Goal: Information Seeking & Learning: Check status

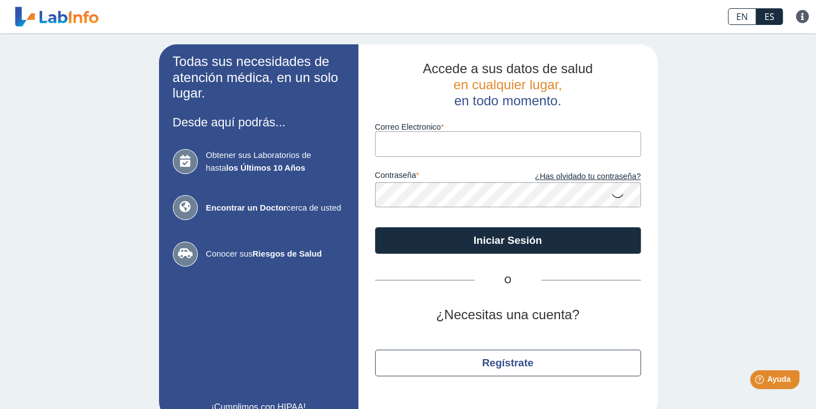
type input "[EMAIL_ADDRESS][DOMAIN_NAME]"
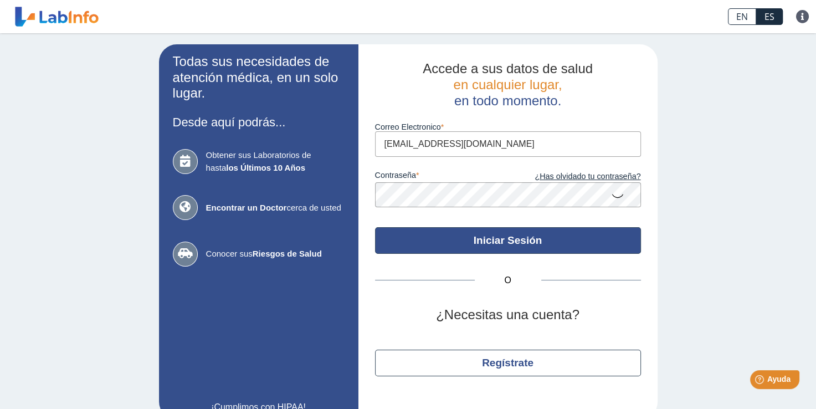
click at [496, 237] on button "Iniciar Sesión" at bounding box center [508, 240] width 266 height 27
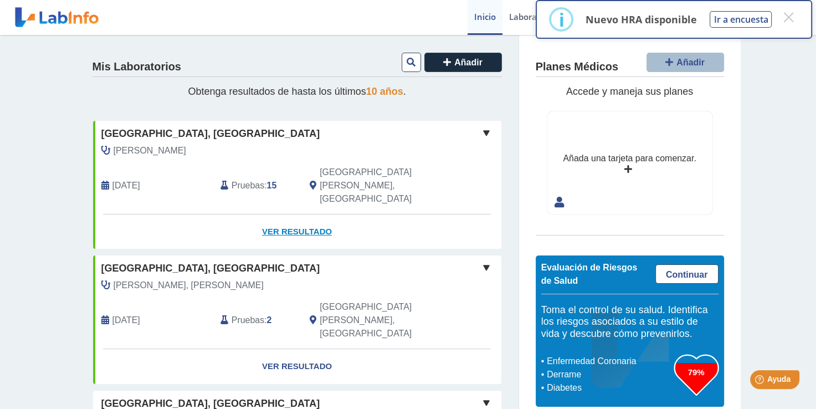
click at [288, 214] on link "Ver Resultado" at bounding box center [297, 231] width 408 height 35
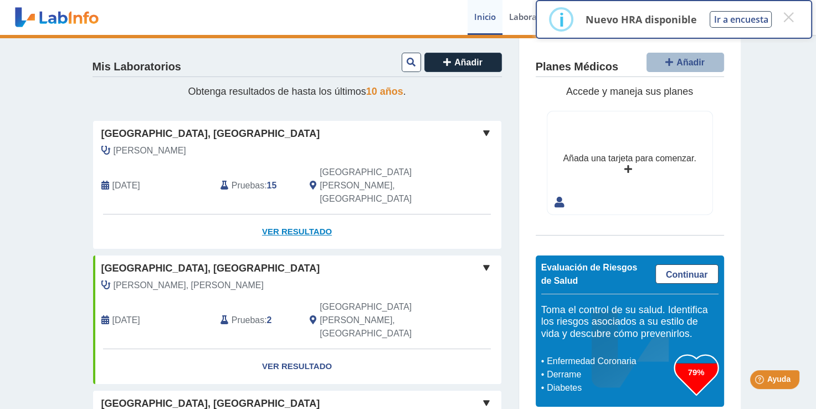
click at [294, 214] on link "Ver Resultado" at bounding box center [297, 231] width 408 height 35
click at [279, 214] on link "Ver Resultado" at bounding box center [297, 231] width 408 height 35
click at [292, 214] on link "Ver Resultado" at bounding box center [297, 231] width 408 height 35
click at [286, 214] on link "Ver Resultado" at bounding box center [297, 231] width 408 height 35
click at [267, 214] on link "Ver Resultado" at bounding box center [297, 231] width 408 height 35
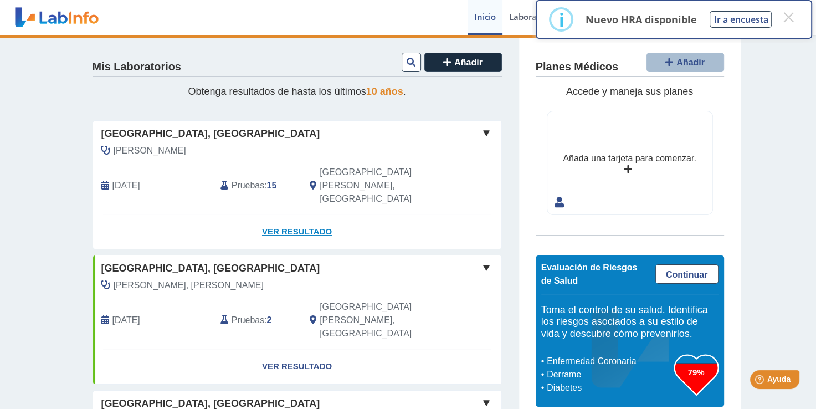
click at [263, 214] on link "Ver Resultado" at bounding box center [297, 231] width 408 height 35
click at [784, 16] on button "×" at bounding box center [788, 17] width 20 height 20
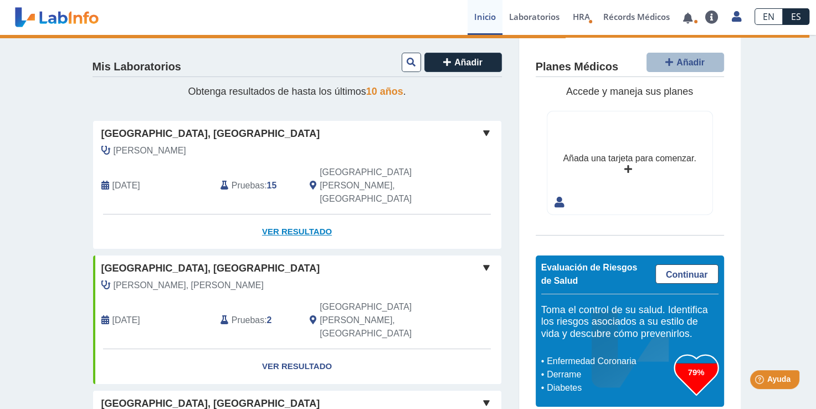
click at [273, 214] on link "Ver Resultado" at bounding box center [297, 231] width 408 height 35
click at [483, 131] on span at bounding box center [486, 132] width 13 height 13
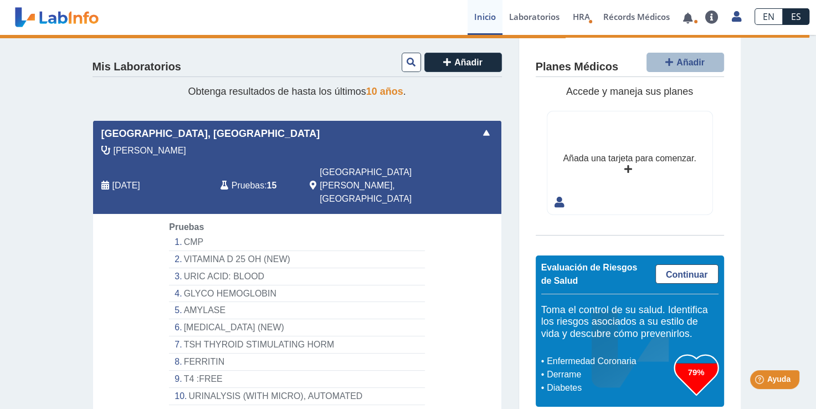
click at [189, 234] on li "CMP" at bounding box center [296, 242] width 255 height 17
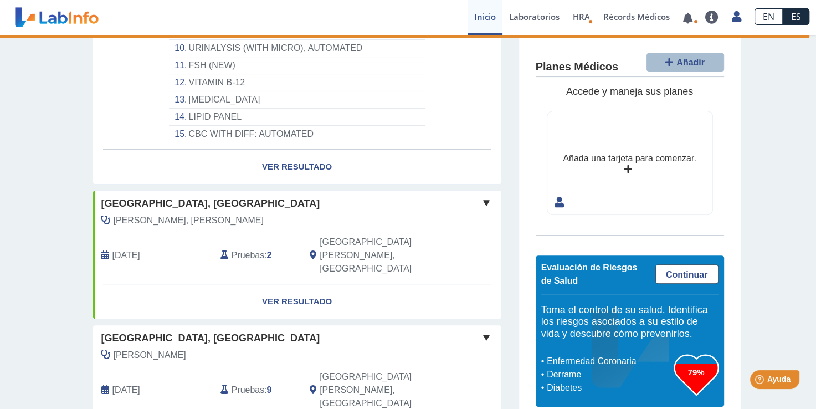
scroll to position [350, 0]
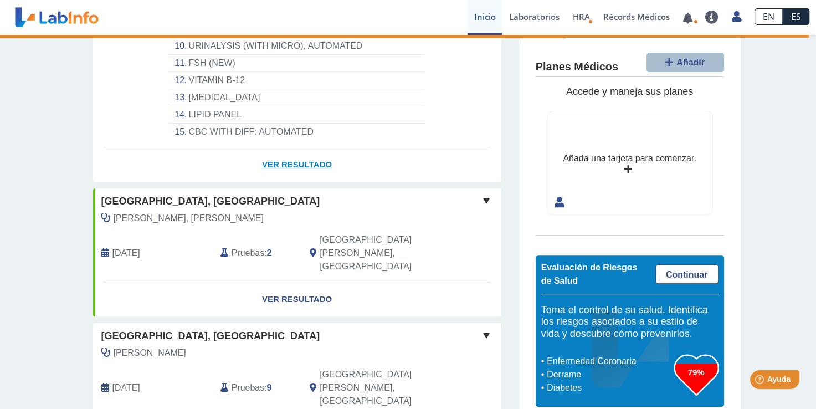
click at [289, 147] on link "Ver Resultado" at bounding box center [297, 164] width 408 height 35
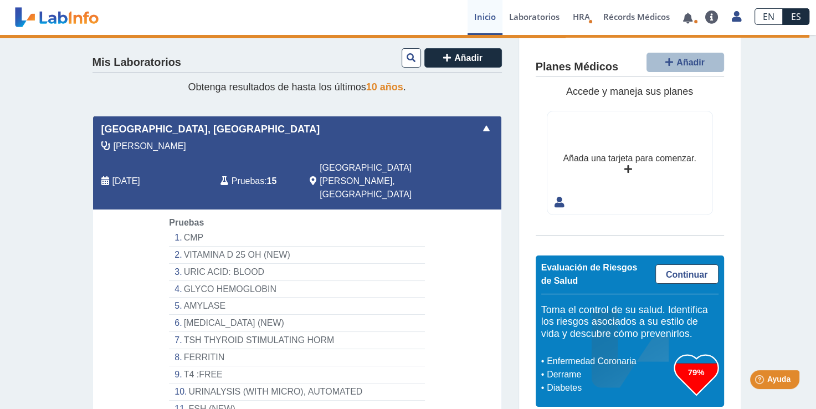
scroll to position [0, 0]
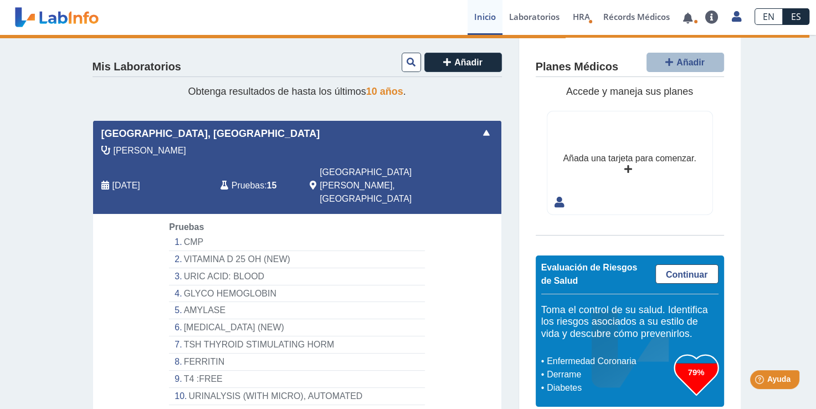
click at [181, 234] on li "CMP" at bounding box center [296, 242] width 255 height 17
click at [184, 234] on li "CMP" at bounding box center [296, 242] width 255 height 17
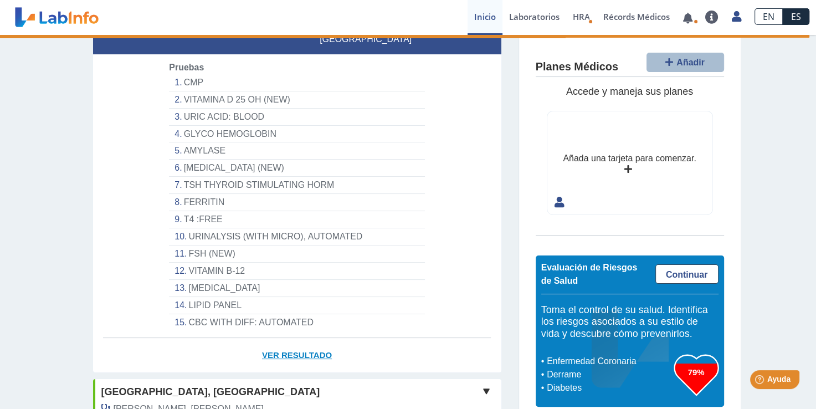
scroll to position [277, 0]
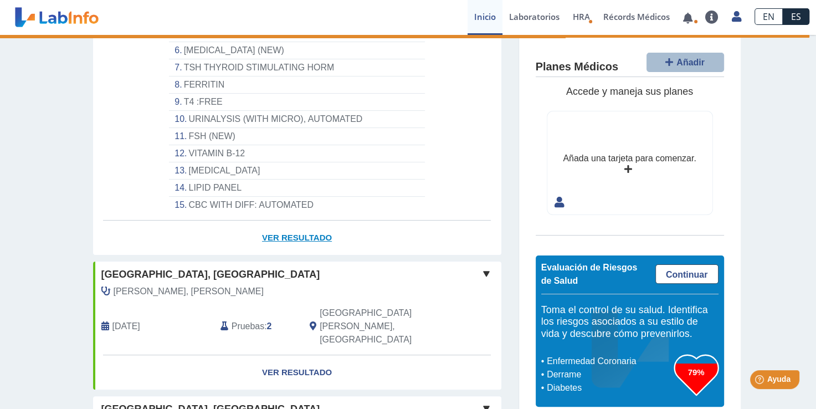
click at [304, 220] on link "Ver Resultado" at bounding box center [297, 237] width 408 height 35
click at [271, 355] on link "Ver Resultado" at bounding box center [297, 372] width 408 height 35
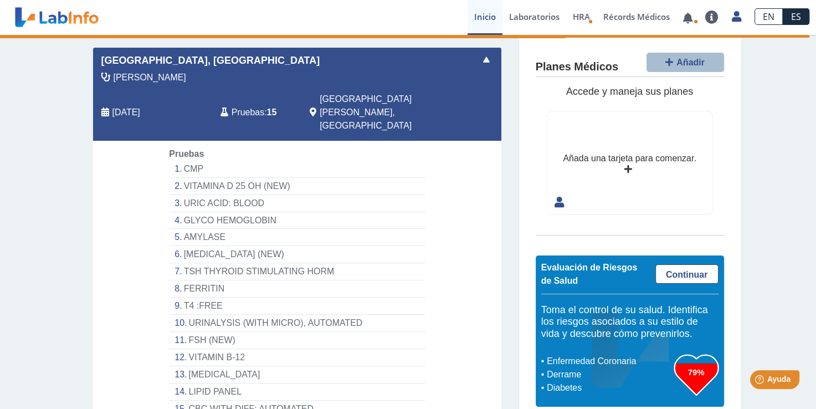
scroll to position [128, 0]
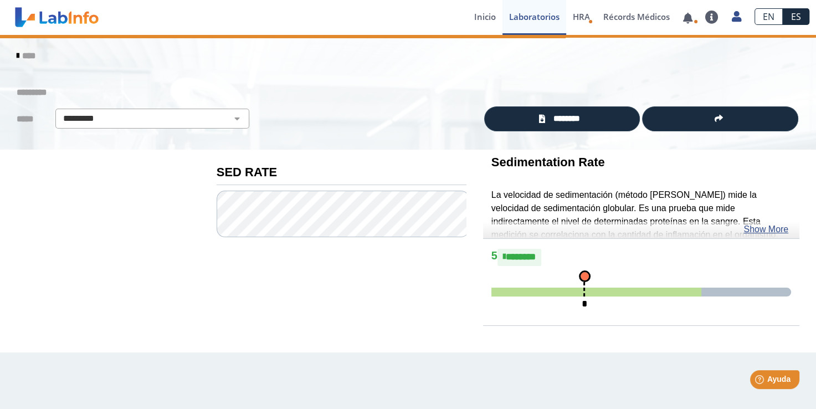
click at [300, 335] on div "[MEDICAL_DATA] ******** Toggle * ******* * *" at bounding box center [341, 243] width 266 height 186
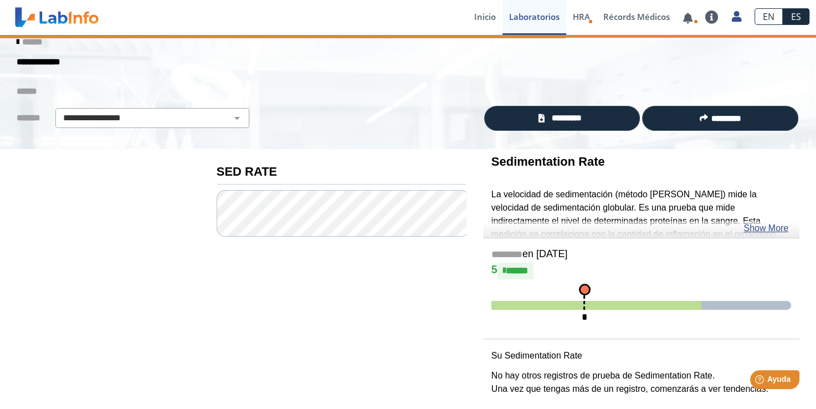
scroll to position [22, 0]
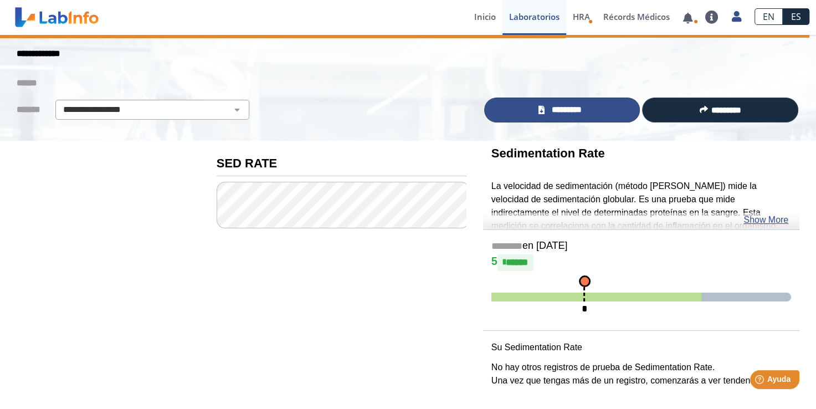
click at [554, 107] on span "*********" at bounding box center [567, 110] width 38 height 13
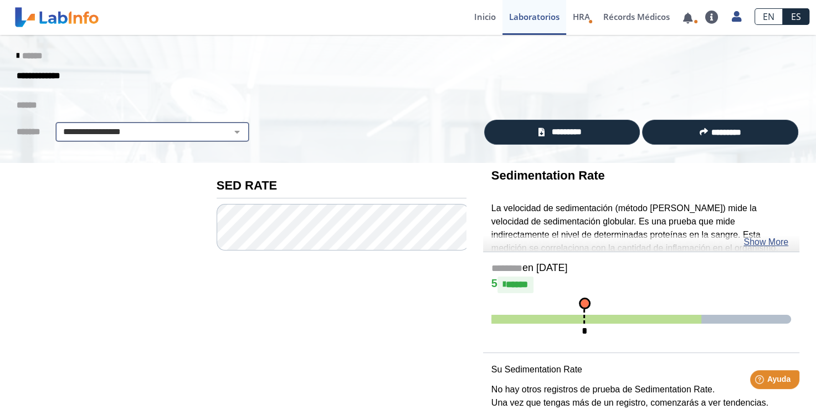
click at [231, 132] on select "**********" at bounding box center [152, 131] width 187 height 13
select select "**********"
click at [59, 125] on select "**********" at bounding box center [152, 131] width 187 height 13
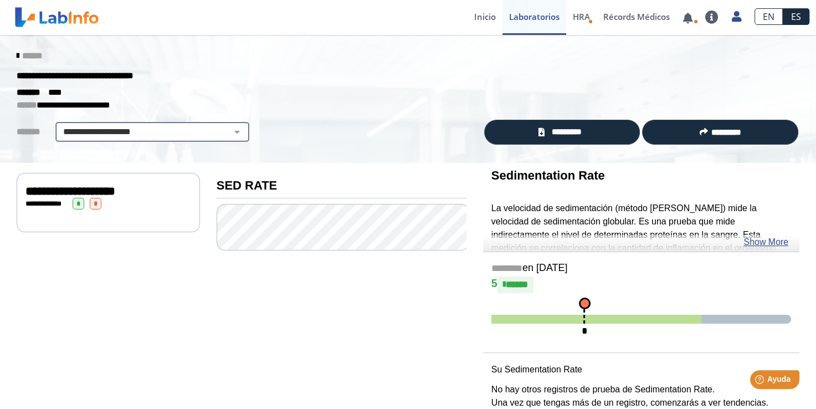
drag, startPoint x: 122, startPoint y: 124, endPoint x: 118, endPoint y: 132, distance: 8.7
click at [121, 125] on div "**********" at bounding box center [152, 132] width 194 height 20
click at [228, 132] on select "**********" at bounding box center [152, 131] width 187 height 13
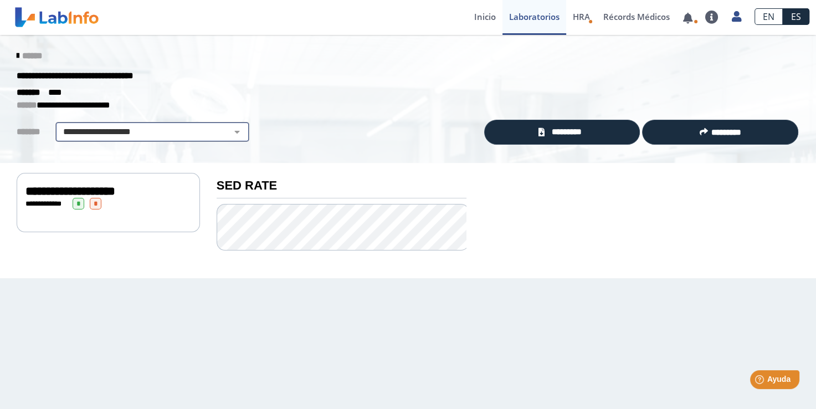
click at [110, 130] on select "**********" at bounding box center [152, 131] width 187 height 13
drag, startPoint x: 110, startPoint y: 130, endPoint x: 96, endPoint y: 117, distance: 18.8
click at [110, 130] on select "**********" at bounding box center [152, 131] width 187 height 13
click at [17, 54] on icon at bounding box center [18, 56] width 2 height 9
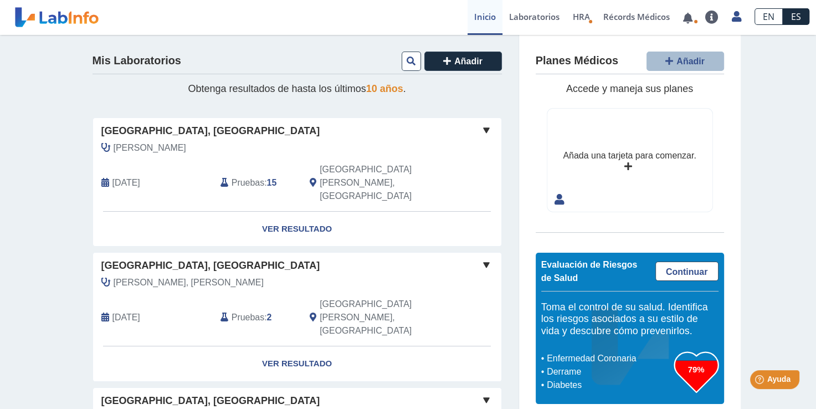
drag, startPoint x: 479, startPoint y: 132, endPoint x: 469, endPoint y: 132, distance: 10.0
click at [469, 132] on div "[GEOGRAPHIC_DATA], [GEOGRAPHIC_DATA]" at bounding box center [297, 131] width 408 height 15
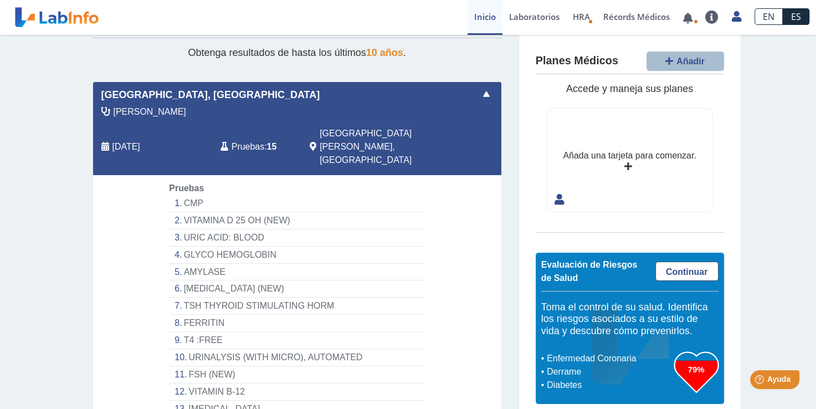
scroll to position [55, 0]
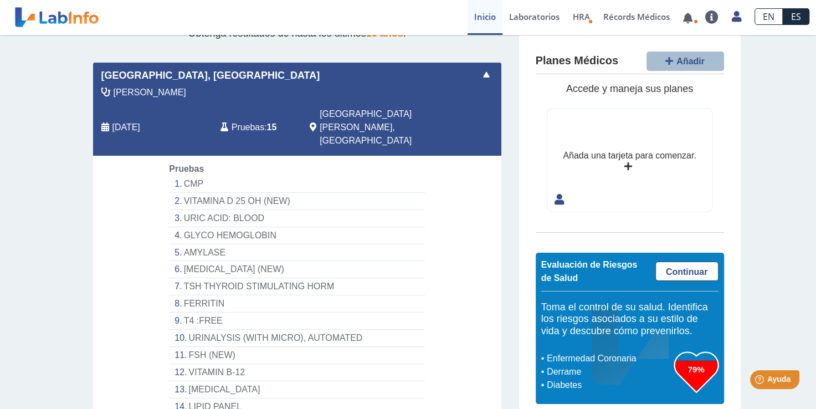
click at [177, 227] on li "GLYCO HEMOGLOBIN" at bounding box center [296, 235] width 255 height 17
click at [205, 227] on li "GLYCO HEMOGLOBIN" at bounding box center [296, 235] width 255 height 17
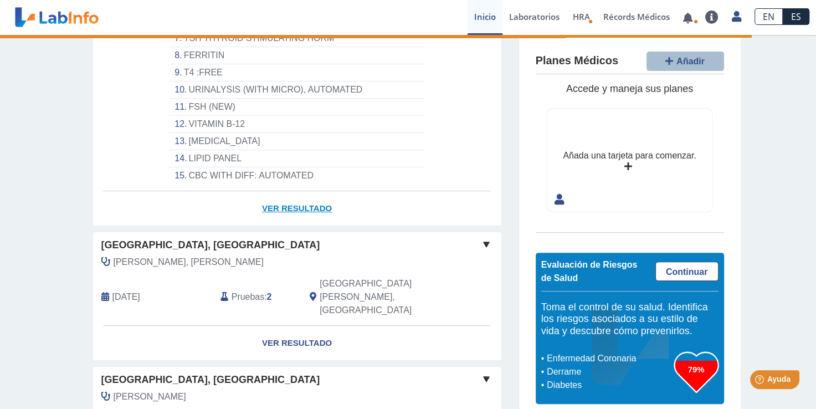
scroll to position [237, 0]
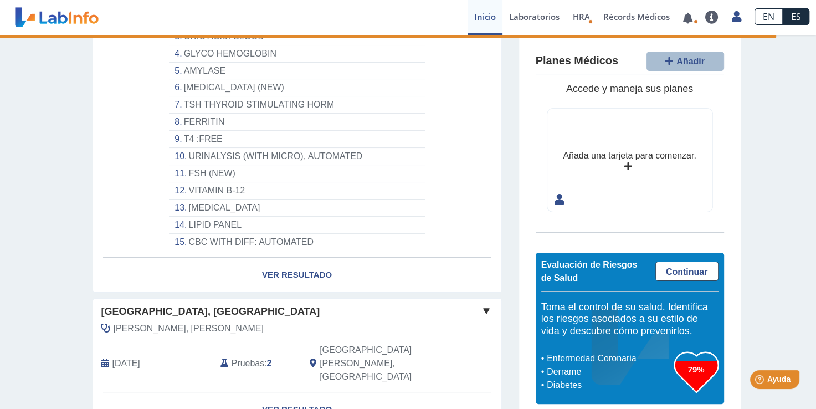
click at [277, 234] on li "CBC WITH DIFF: AUTOMATED" at bounding box center [296, 242] width 255 height 17
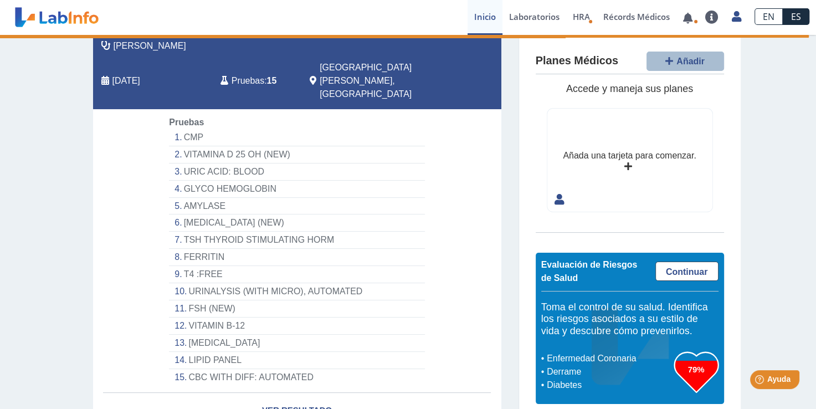
scroll to position [71, 0]
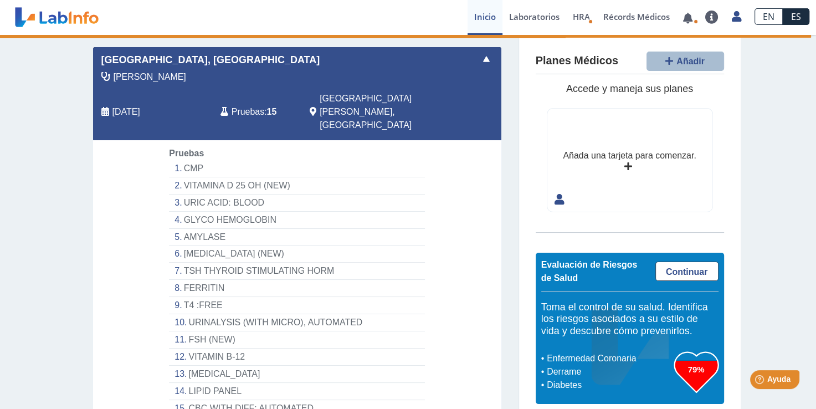
click at [195, 160] on li "CMP" at bounding box center [296, 168] width 255 height 17
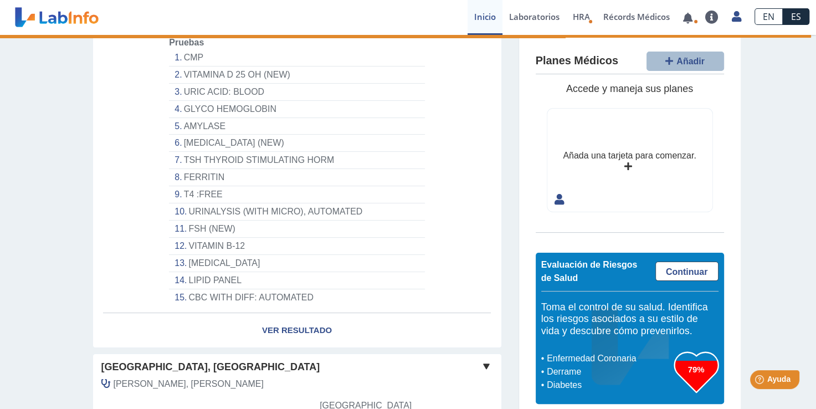
scroll to position [237, 0]
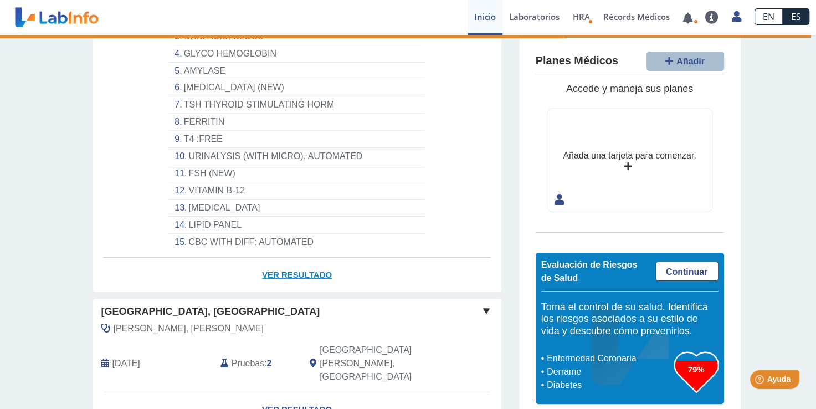
click at [313, 258] on link "Ver Resultado" at bounding box center [297, 275] width 408 height 35
click at [297, 258] on link "Ver Resultado" at bounding box center [297, 275] width 408 height 35
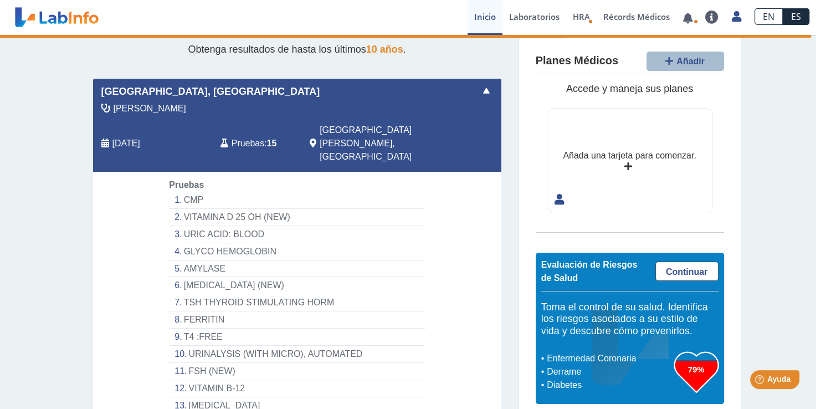
scroll to position [0, 0]
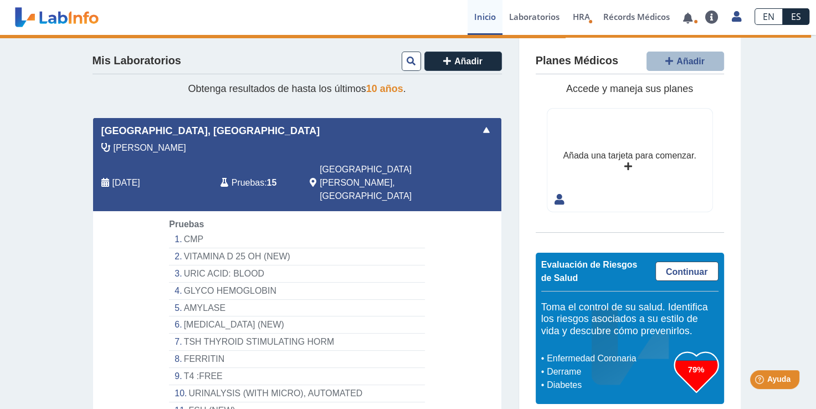
click at [483, 131] on span at bounding box center [486, 130] width 13 height 13
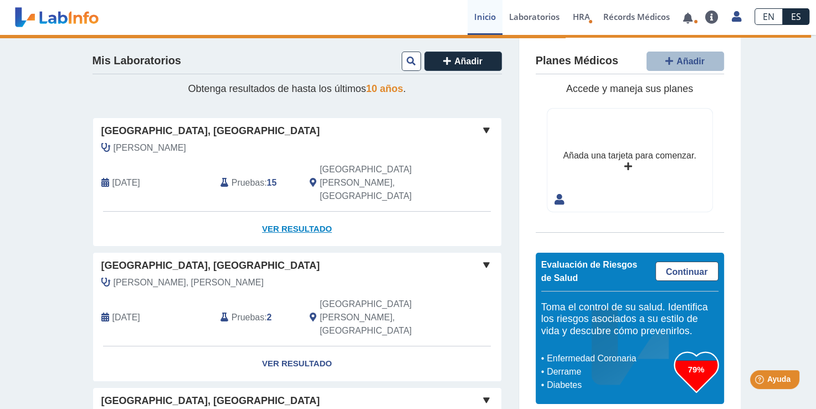
click at [285, 212] on link "Ver Resultado" at bounding box center [297, 229] width 408 height 35
click at [311, 212] on link "Ver Resultado" at bounding box center [297, 229] width 408 height 35
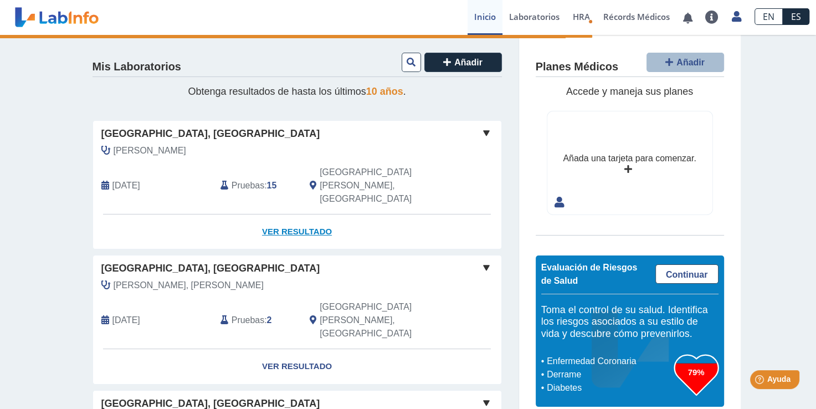
click at [287, 214] on link "Ver Resultado" at bounding box center [297, 231] width 408 height 35
click at [234, 125] on div "[GEOGRAPHIC_DATA], [GEOGRAPHIC_DATA][PERSON_NAME][GEOGRAPHIC_DATA] [DATE] [GEOG…" at bounding box center [297, 167] width 408 height 93
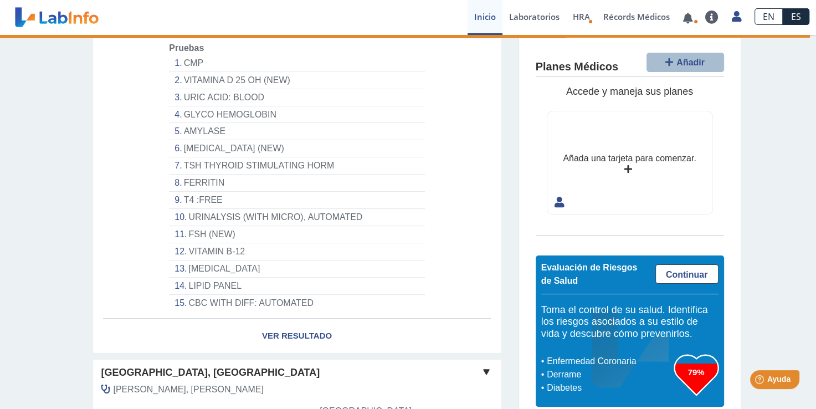
scroll to position [222, 0]
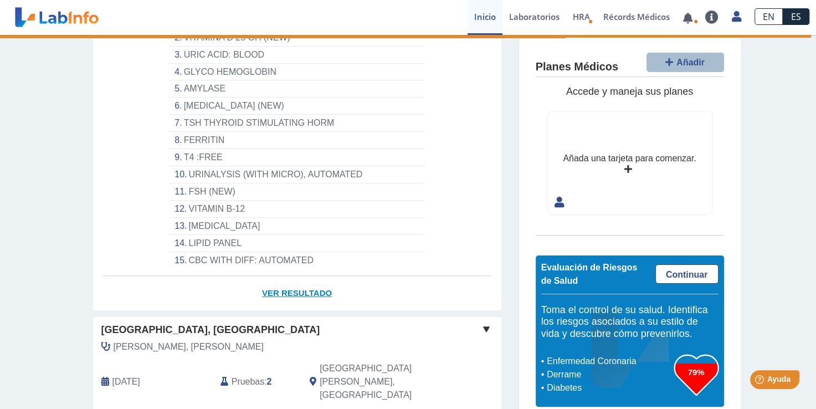
click at [284, 276] on link "Ver Resultado" at bounding box center [297, 293] width 408 height 35
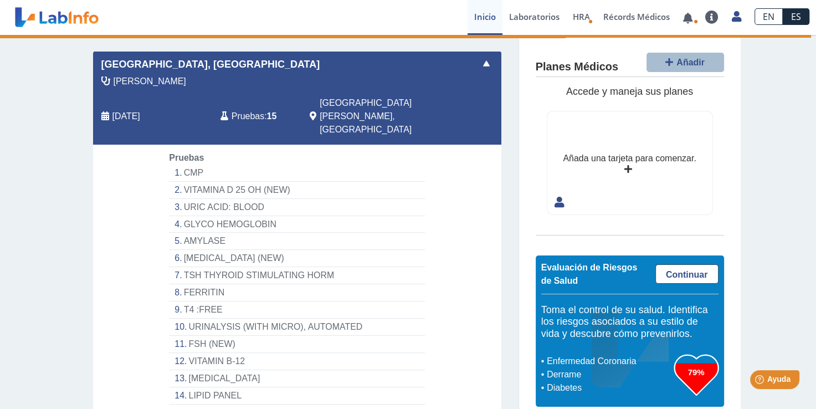
scroll to position [166, 0]
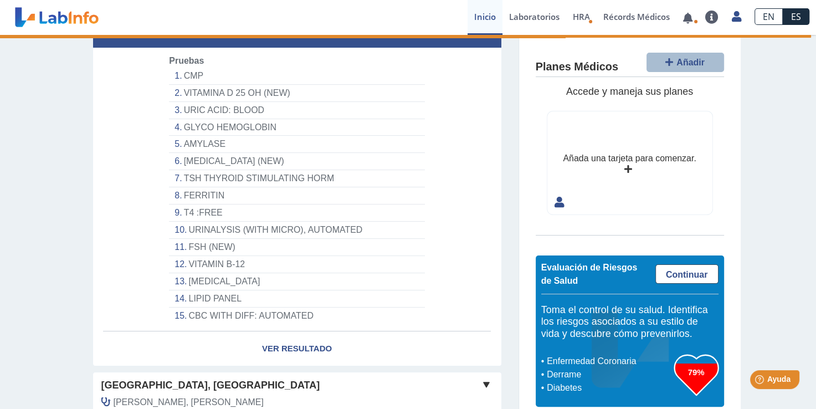
click at [220, 307] on li "CBC WITH DIFF: AUTOMATED" at bounding box center [296, 315] width 255 height 17
click at [304, 331] on link "Ver Resultado" at bounding box center [297, 348] width 408 height 35
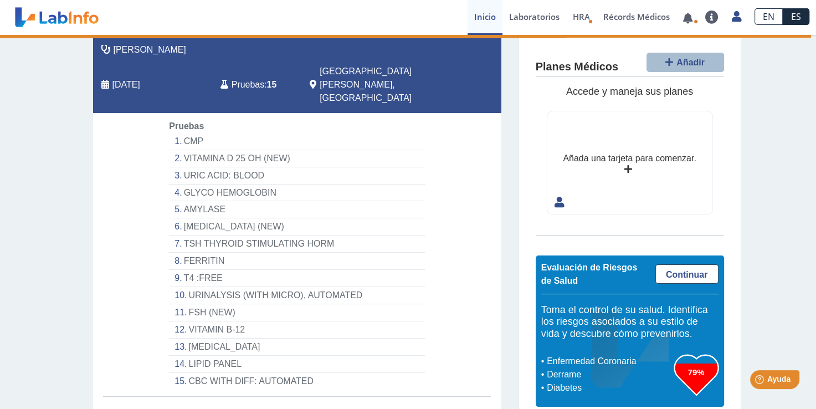
scroll to position [0, 0]
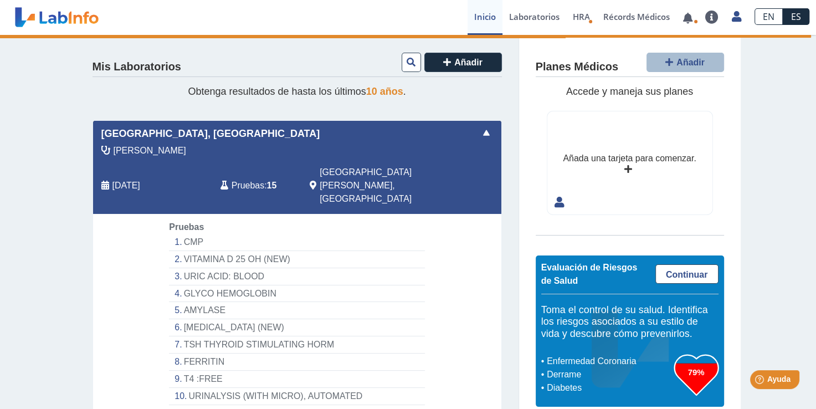
click at [480, 130] on span at bounding box center [486, 132] width 13 height 13
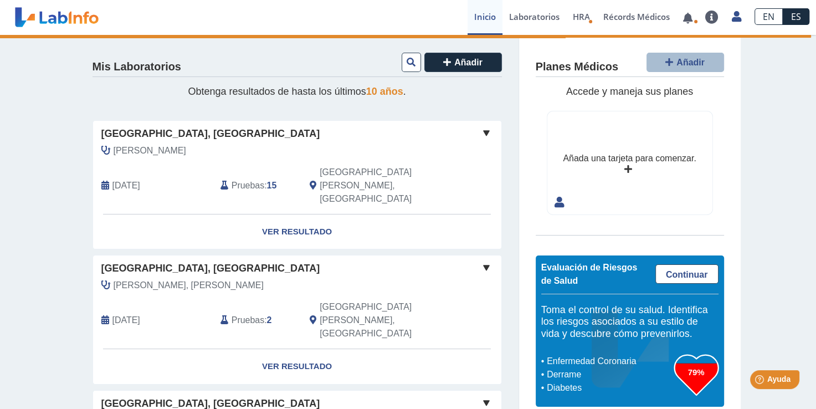
click at [117, 179] on span "[DATE]" at bounding box center [126, 185] width 28 height 13
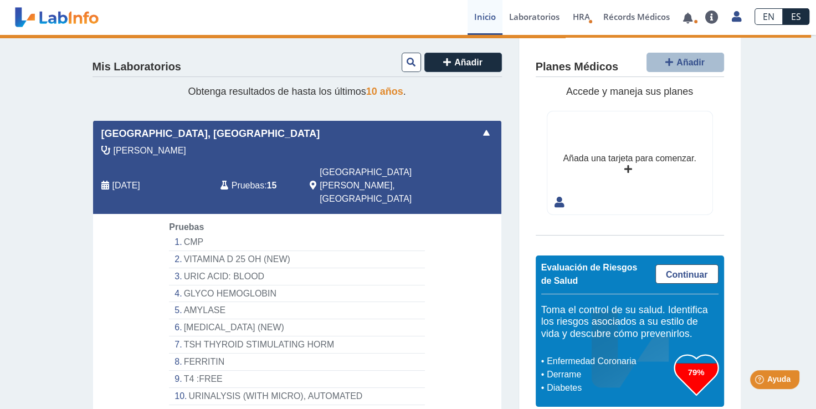
scroll to position [277, 0]
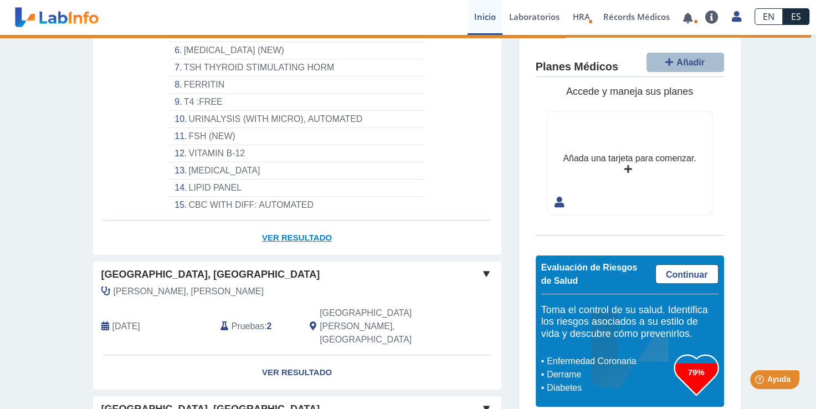
click at [283, 220] on link "Ver Resultado" at bounding box center [297, 237] width 408 height 35
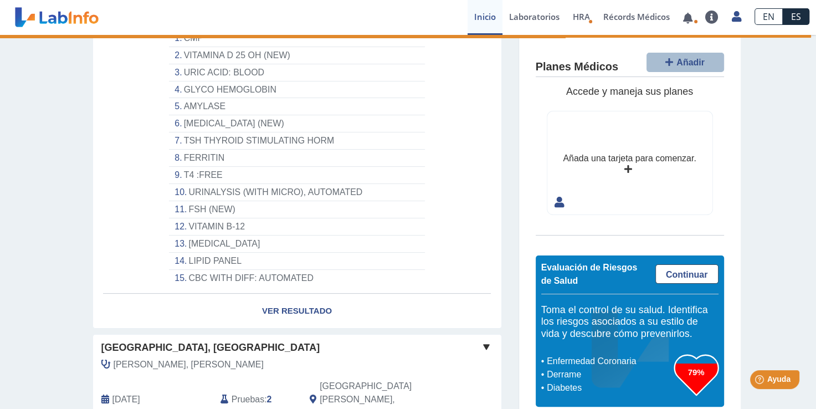
scroll to position [222, 0]
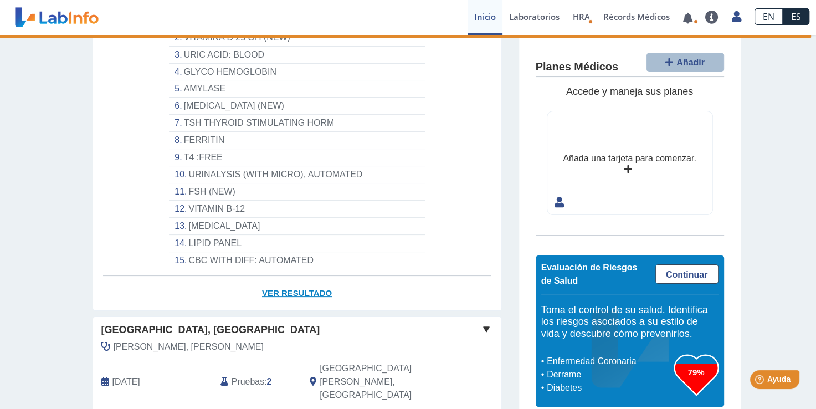
click at [298, 276] on link "Ver Resultado" at bounding box center [297, 293] width 408 height 35
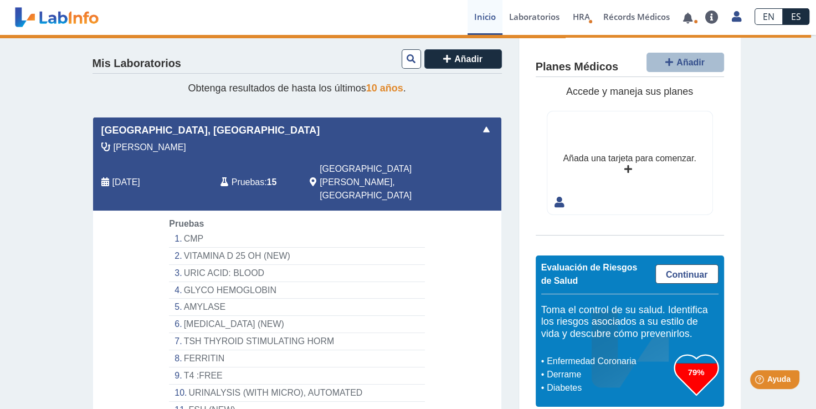
scroll to position [0, 0]
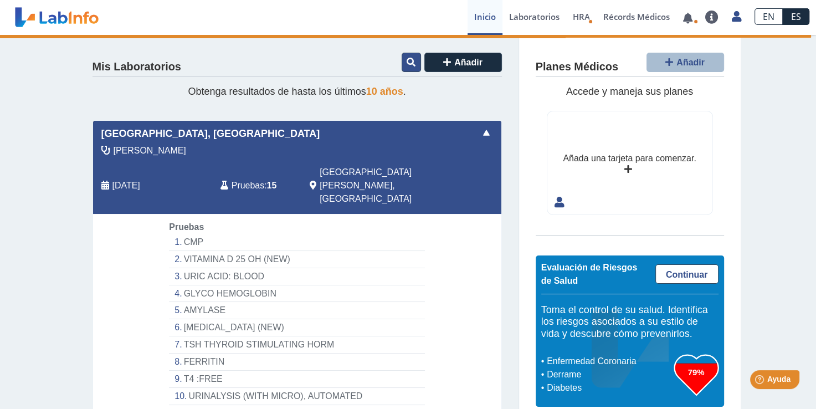
click at [407, 63] on icon at bounding box center [411, 62] width 9 height 9
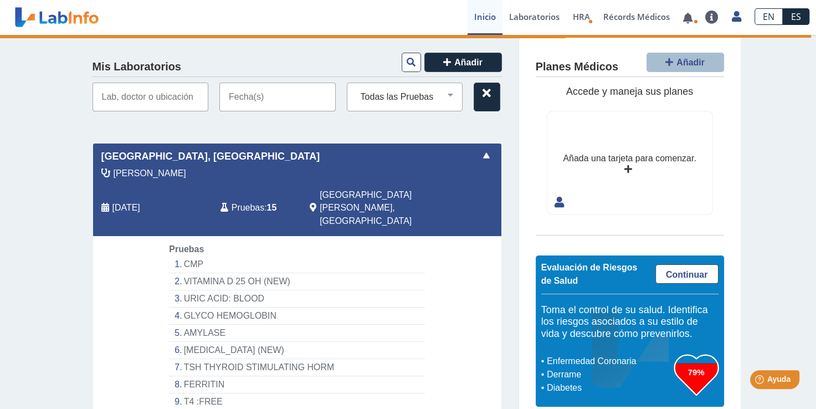
click at [64, 17] on link at bounding box center [56, 17] width 91 height 28
click at [519, 17] on link "Laboratorios" at bounding box center [534, 17] width 64 height 35
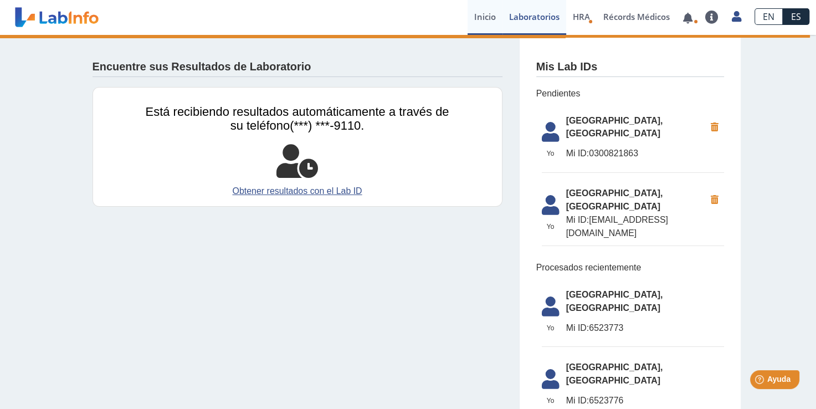
click at [491, 18] on link "Inicio" at bounding box center [484, 17] width 35 height 35
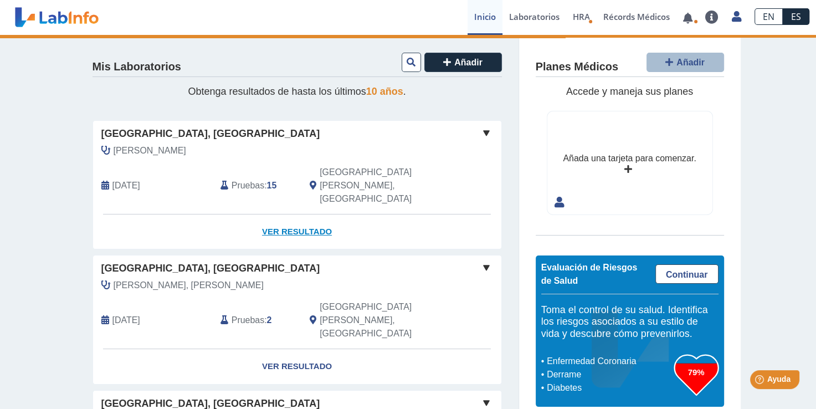
click at [279, 214] on link "Ver Resultado" at bounding box center [297, 231] width 408 height 35
select select "**********"
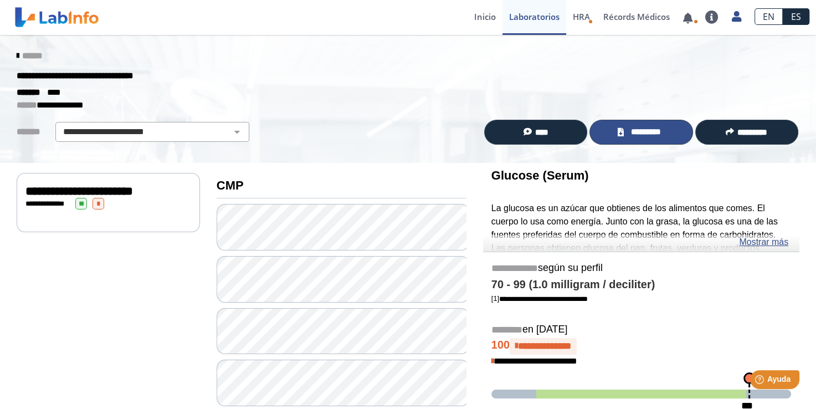
click at [643, 130] on span "*********" at bounding box center [645, 132] width 38 height 13
